Goal: Find specific page/section: Find specific page/section

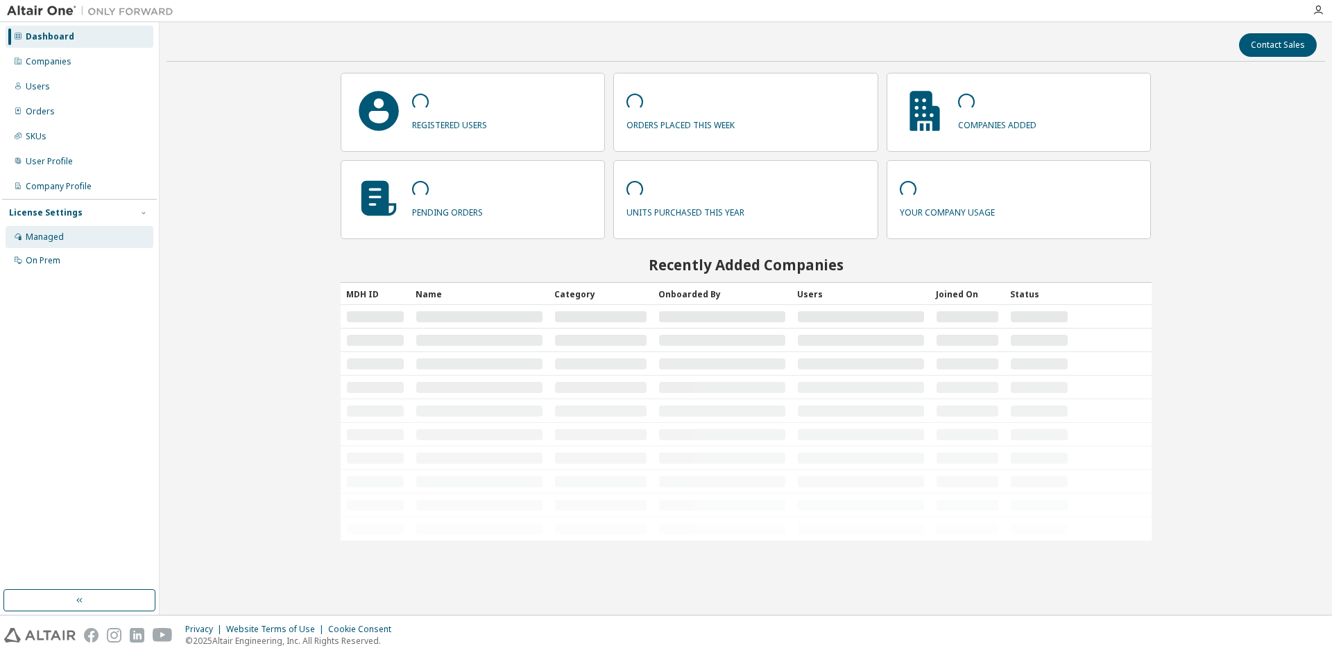
click at [53, 237] on div "Managed" at bounding box center [45, 237] width 38 height 11
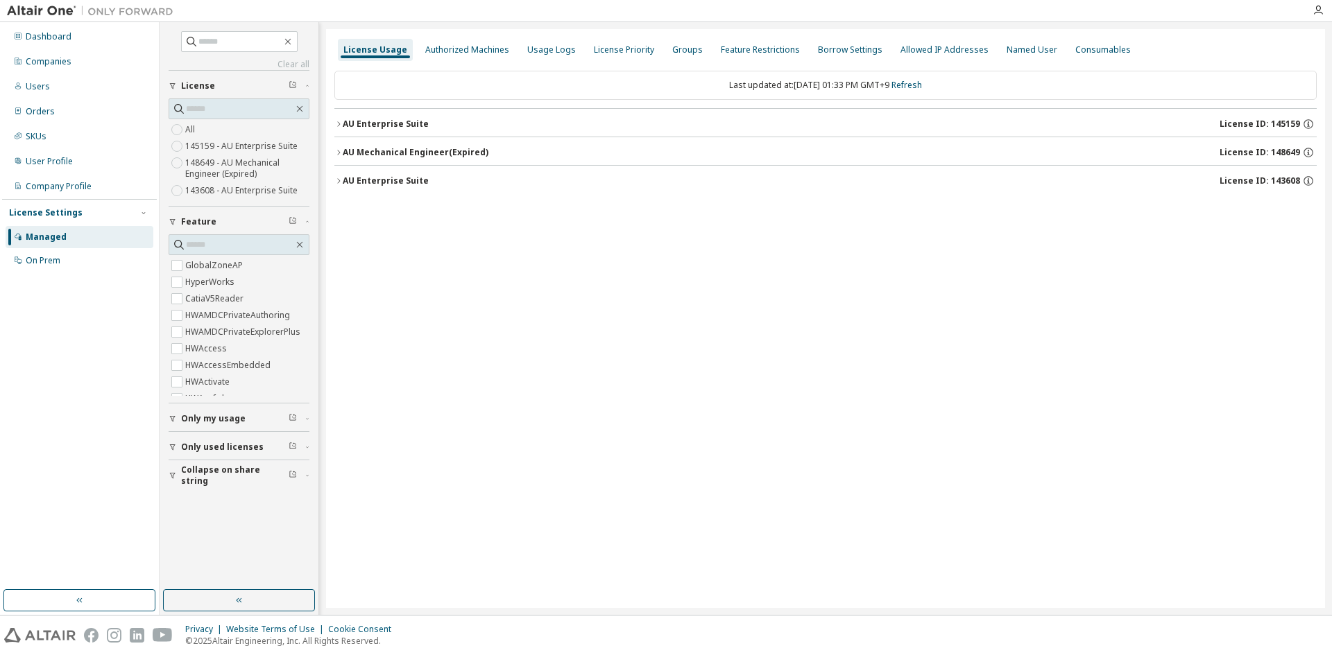
click at [337, 126] on icon "button" at bounding box center [338, 124] width 8 height 8
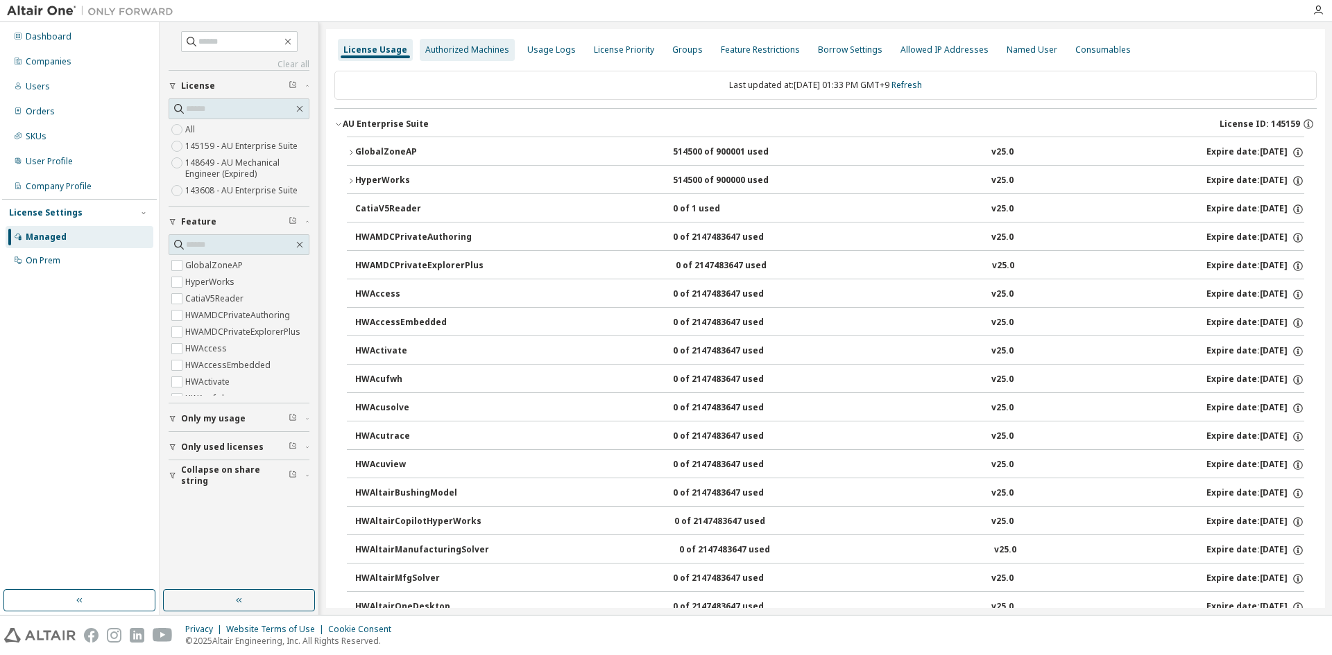
click at [456, 55] on div "Authorized Machines" at bounding box center [467, 49] width 84 height 11
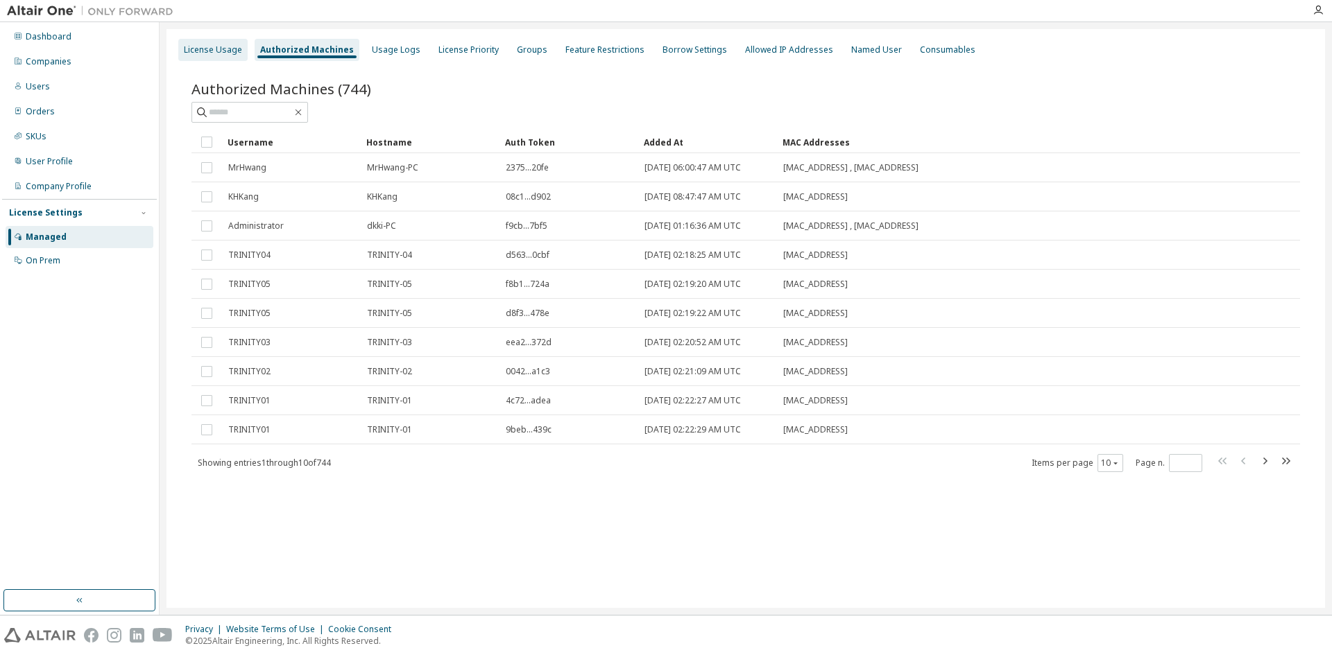
click at [230, 48] on div "License Usage" at bounding box center [213, 49] width 58 height 11
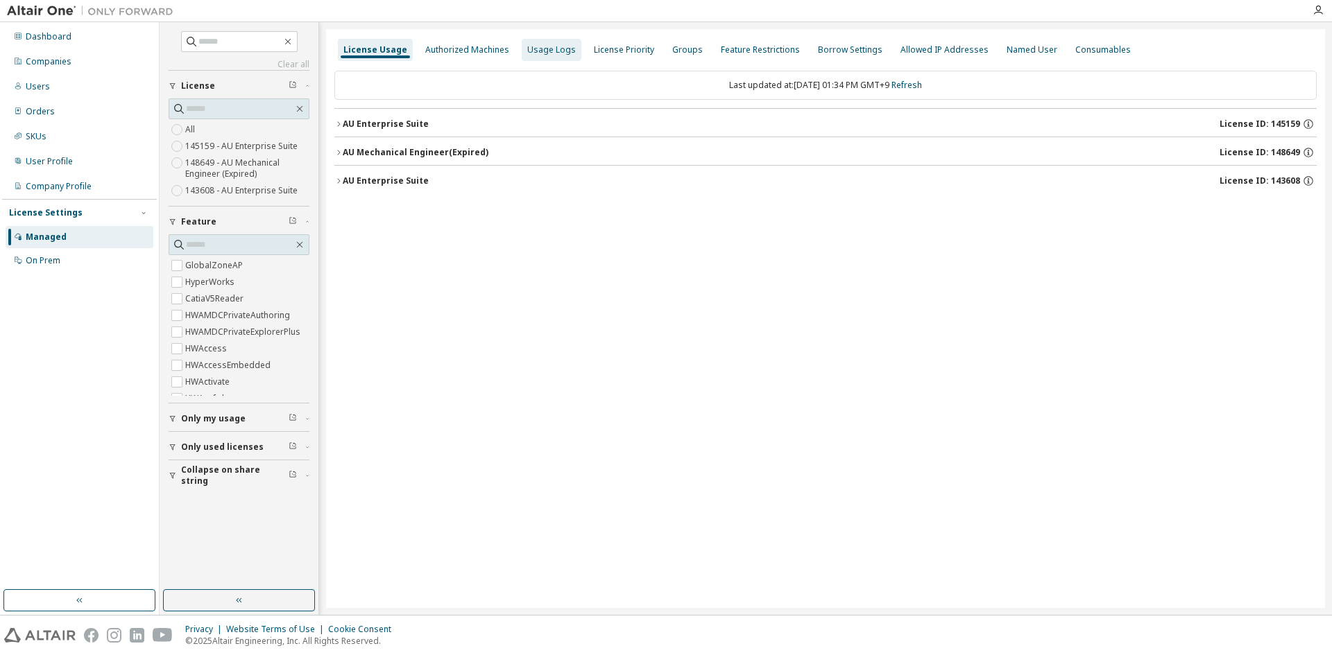
click at [537, 53] on div "Usage Logs" at bounding box center [551, 49] width 49 height 11
